Goal: Task Accomplishment & Management: Use online tool/utility

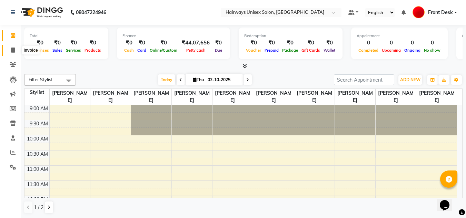
click at [14, 51] on icon at bounding box center [13, 50] width 4 height 5
select select "786"
select select "service"
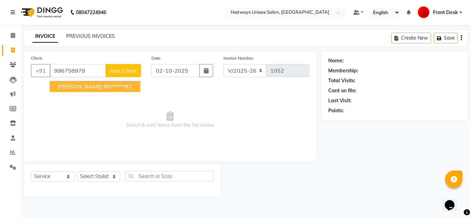
click at [87, 86] on span "[PERSON_NAME]" at bounding box center [80, 86] width 44 height 7
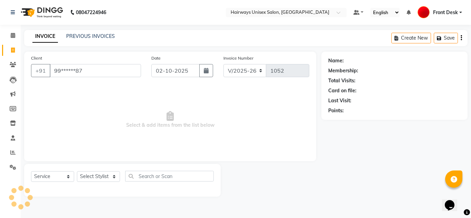
type input "99******87"
select select "1: Object"
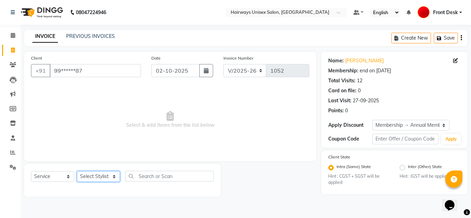
click at [102, 177] on select "Select Stylist [PERSON_NAME] ALIM [PERSON_NAME] Front Desk [PERSON_NAME] [PERSO…" at bounding box center [98, 176] width 43 height 11
click at [11, 47] on span at bounding box center [13, 51] width 12 height 8
select select "service"
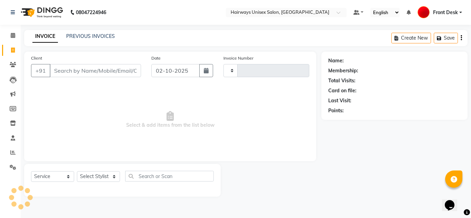
type input "1053"
select select "786"
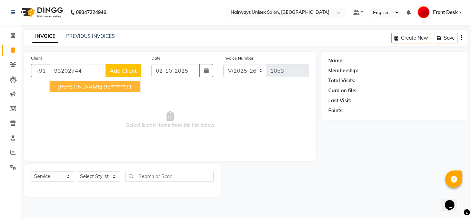
click at [104, 90] on ngb-highlight "93******91" at bounding box center [118, 86] width 28 height 7
type input "93******91"
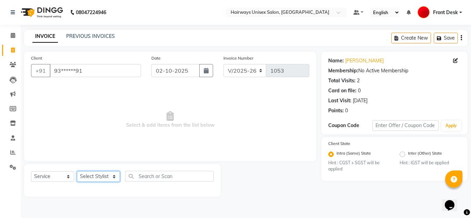
click at [97, 181] on select "Select Stylist [PERSON_NAME] ALIM [PERSON_NAME] Front Desk [PERSON_NAME] [PERSO…" at bounding box center [98, 176] width 43 height 11
select select "13252"
click at [77, 171] on select "Select Stylist [PERSON_NAME] ALIM [PERSON_NAME] Front Desk [PERSON_NAME] [PERSO…" at bounding box center [98, 176] width 43 height 11
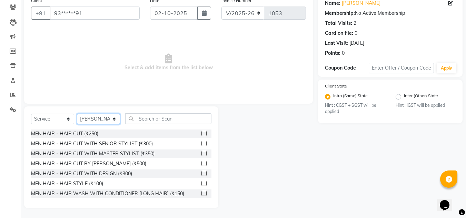
scroll to position [58, 0]
click at [189, 118] on input "text" at bounding box center [168, 118] width 86 height 11
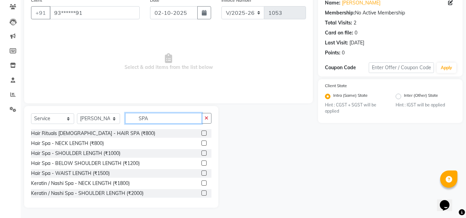
type input "SPA"
click at [201, 164] on label at bounding box center [203, 163] width 5 height 5
click at [201, 164] on input "checkbox" at bounding box center [203, 163] width 4 height 4
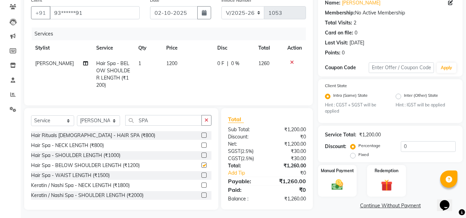
checkbox input "false"
click at [339, 178] on img at bounding box center [336, 185] width 19 height 14
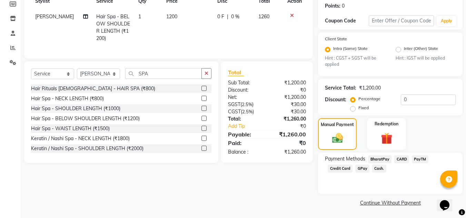
scroll to position [105, 0]
click at [355, 169] on span "GPay" at bounding box center [362, 168] width 14 height 8
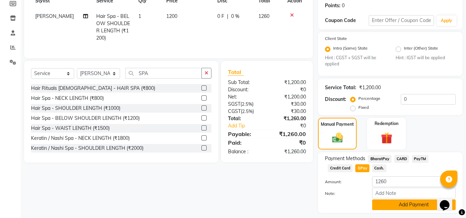
click at [398, 202] on button "Add Payment" at bounding box center [413, 205] width 83 height 11
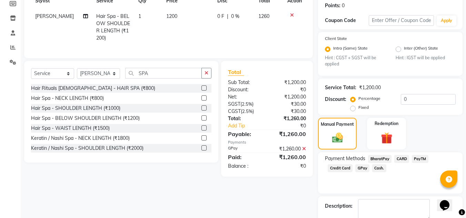
click at [355, 166] on span "GPay" at bounding box center [362, 168] width 14 height 8
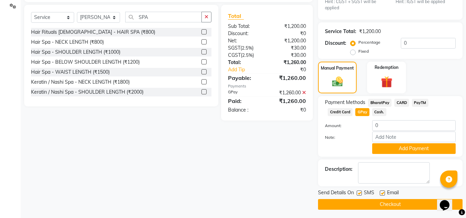
scroll to position [163, 0]
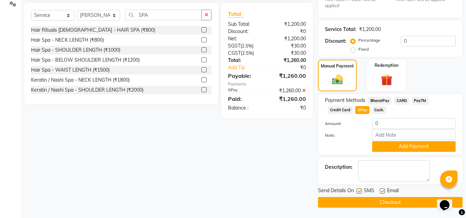
click at [368, 203] on button "Checkout" at bounding box center [390, 202] width 144 height 11
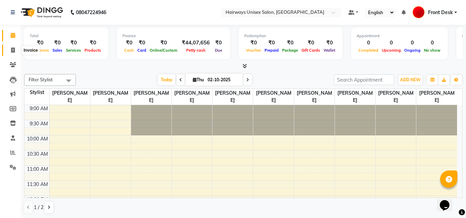
drag, startPoint x: 13, startPoint y: 48, endPoint x: 13, endPoint y: 55, distance: 7.6
click at [13, 48] on icon at bounding box center [13, 50] width 4 height 5
select select "service"
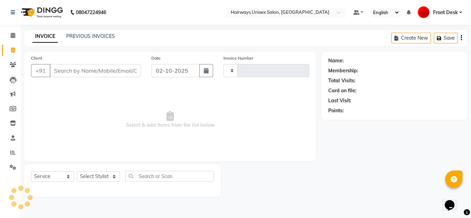
type input "1052"
select select "786"
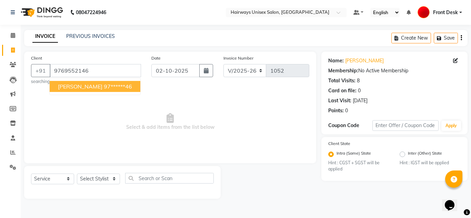
click at [65, 82] on button "JIGNESH KAMRA 97******46" at bounding box center [95, 86] width 91 height 11
type input "97******46"
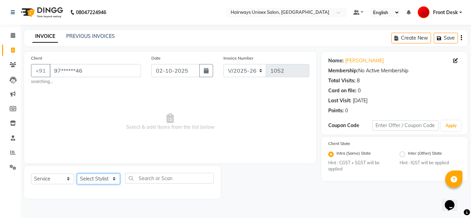
click at [92, 177] on select "Select Stylist [PERSON_NAME] ALIM [PERSON_NAME] Front Desk [PERSON_NAME] [PERSO…" at bounding box center [98, 179] width 43 height 11
select select "13179"
click at [77, 174] on select "Select Stylist [PERSON_NAME] ALIM [PERSON_NAME] Front Desk [PERSON_NAME] [PERSO…" at bounding box center [98, 179] width 43 height 11
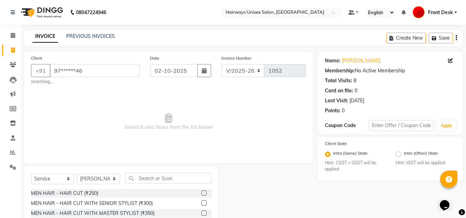
click at [201, 202] on label at bounding box center [203, 203] width 5 height 5
click at [201, 202] on input "checkbox" at bounding box center [203, 203] width 4 height 4
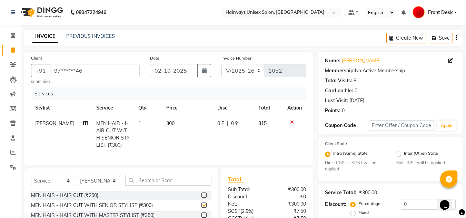
checkbox input "false"
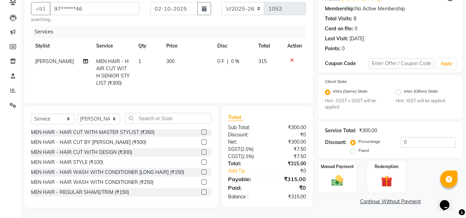
scroll to position [28, 0]
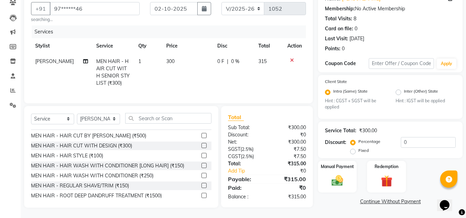
click at [201, 184] on label at bounding box center [203, 185] width 5 height 5
click at [201, 184] on input "checkbox" at bounding box center [203, 186] width 4 height 4
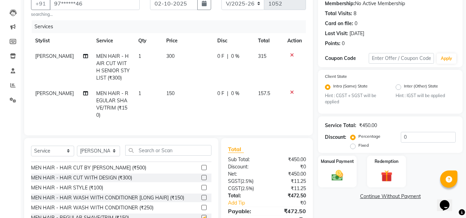
checkbox input "false"
click at [333, 166] on div "Manual Payment" at bounding box center [337, 171] width 40 height 33
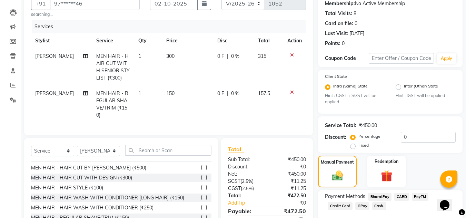
click at [355, 207] on span "GPay" at bounding box center [362, 206] width 14 height 8
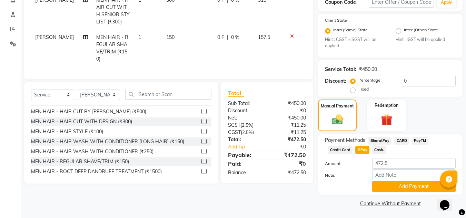
scroll to position [124, 0]
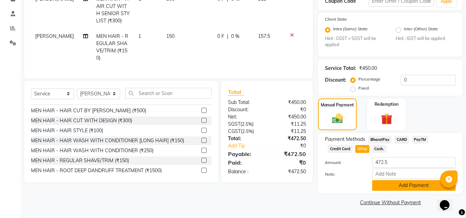
click at [404, 189] on button "Add Payment" at bounding box center [413, 185] width 83 height 11
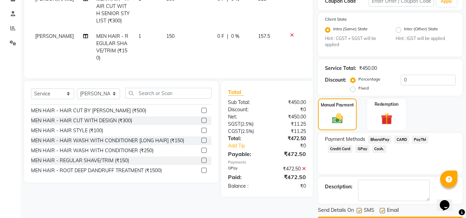
scroll to position [144, 0]
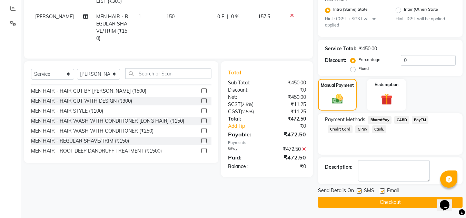
click at [382, 199] on button "Checkout" at bounding box center [390, 202] width 144 height 11
